Goal: Transaction & Acquisition: Purchase product/service

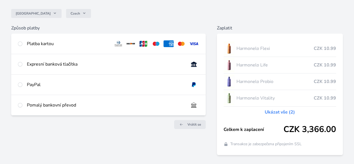
scroll to position [40, 0]
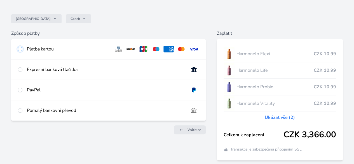
click at [22, 49] on input "radio" at bounding box center [20, 49] width 4 height 4
radio input "true"
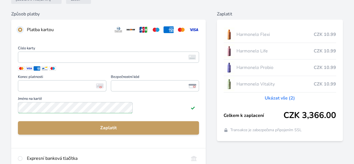
scroll to position [68, 0]
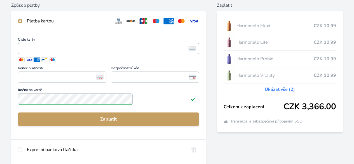
click at [150, 43] on span "Číslo karty" at bounding box center [108, 40] width 181 height 5
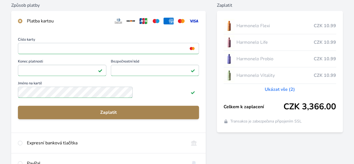
click at [111, 115] on span "Zaplatit" at bounding box center [108, 112] width 172 height 7
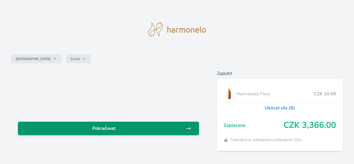
click at [157, 126] on span "Pokračovat" at bounding box center [103, 128] width 163 height 7
